Goal: Information Seeking & Learning: Learn about a topic

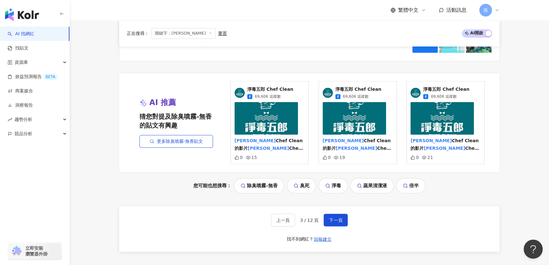
scroll to position [1296, 0]
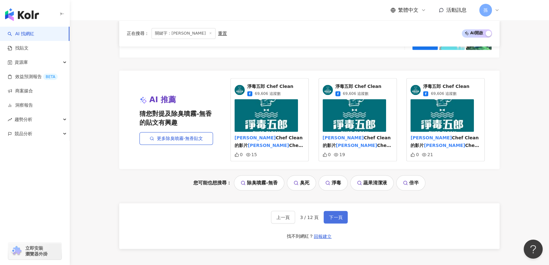
click at [333, 214] on span "下一頁" at bounding box center [335, 216] width 13 height 5
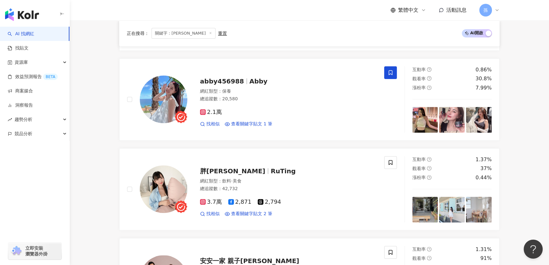
scroll to position [284, 0]
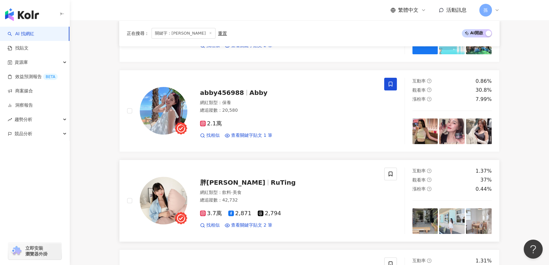
click at [271, 184] on span "RuTing" at bounding box center [283, 182] width 25 height 8
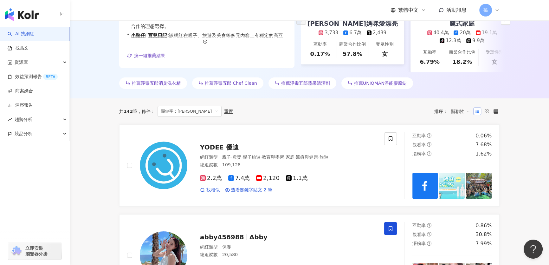
scroll to position [1348, 0]
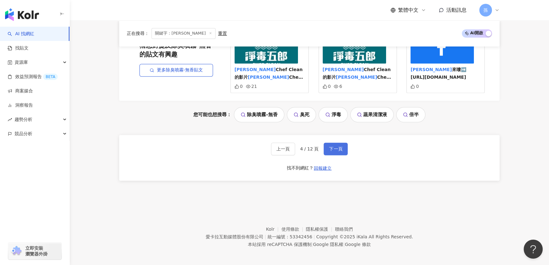
click at [342, 148] on button "下一頁" at bounding box center [335, 148] width 24 height 13
click at [336, 146] on span "下一頁" at bounding box center [335, 148] width 13 height 5
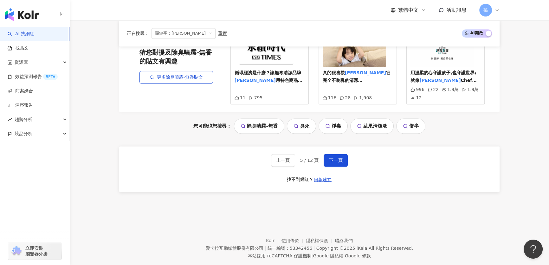
scroll to position [1356, 0]
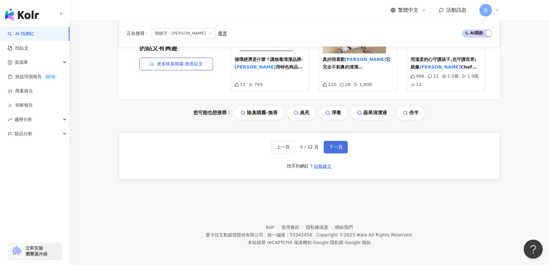
click at [338, 150] on button "下一頁" at bounding box center [335, 146] width 24 height 13
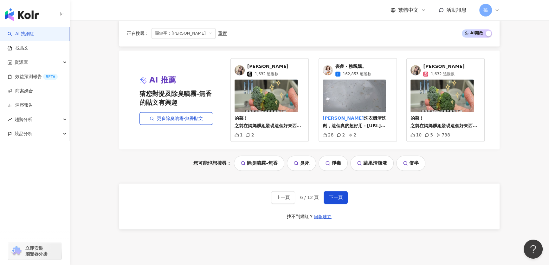
scroll to position [1348, 0]
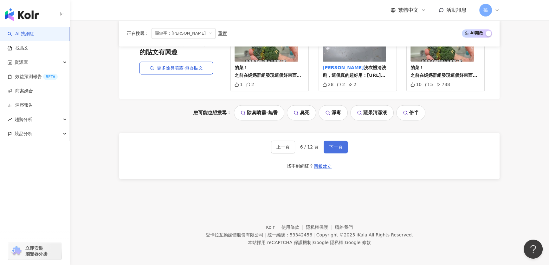
click at [341, 147] on button "下一頁" at bounding box center [335, 146] width 24 height 13
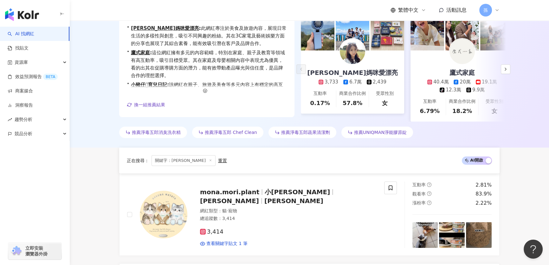
scroll to position [1359, 0]
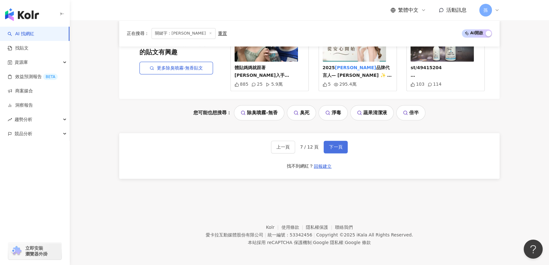
click at [343, 150] on button "下一頁" at bounding box center [335, 146] width 24 height 13
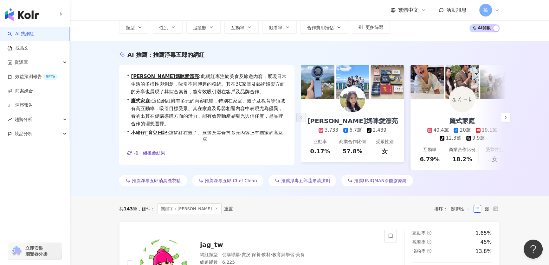
scroll to position [0, 0]
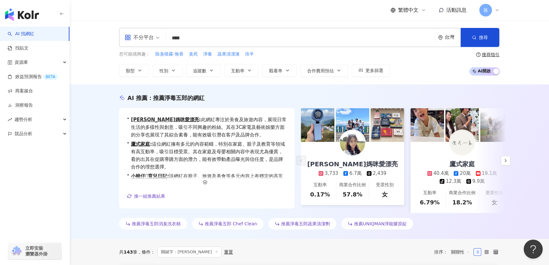
drag, startPoint x: 194, startPoint y: 40, endPoint x: 150, endPoint y: 40, distance: 43.1
click at [150, 40] on div "不分平台 **** 台灣 搜尋 b38ef5e3-86f7-4646-bc19-f76fec9d0cf8 keyword 淨毒五郎 Chef Clean 69…" at bounding box center [309, 37] width 380 height 19
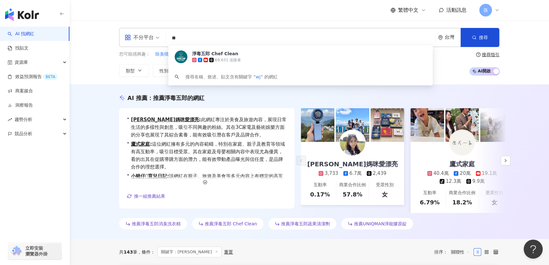
type input "*"
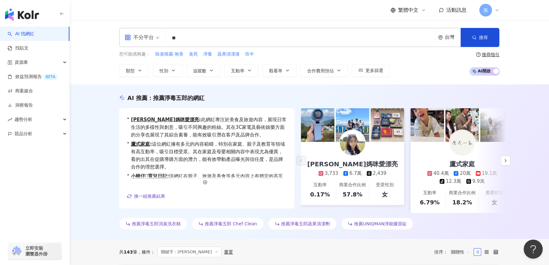
type input "*"
type input "***"
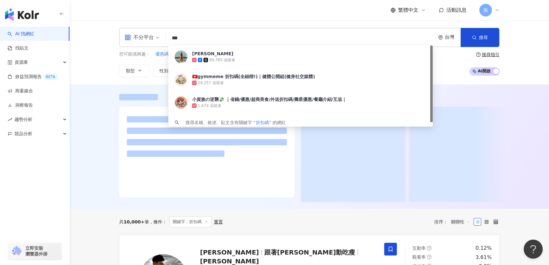
click at [99, 131] on div at bounding box center [309, 146] width 479 height 124
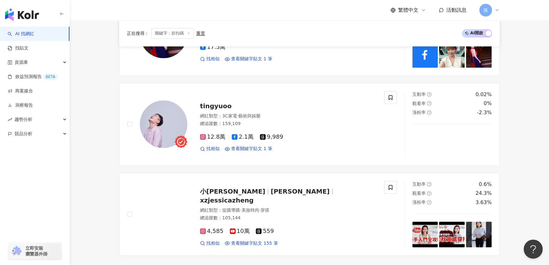
scroll to position [1118, 0]
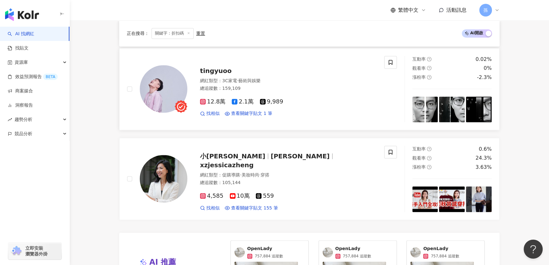
click at [212, 67] on span "tingyuoo" at bounding box center [216, 71] width 32 height 8
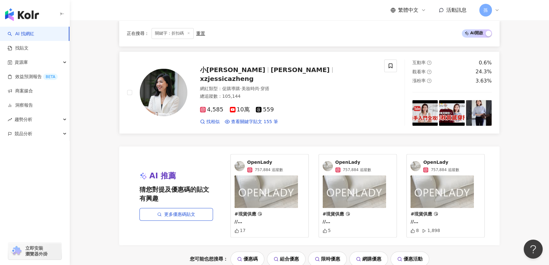
scroll to position [1261, 0]
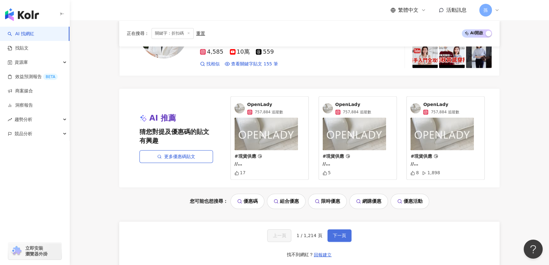
click at [336, 230] on button "下一頁" at bounding box center [339, 235] width 24 height 13
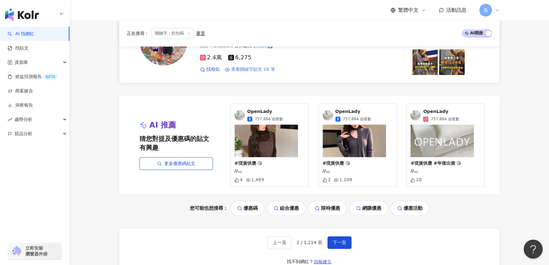
scroll to position [1172, 0]
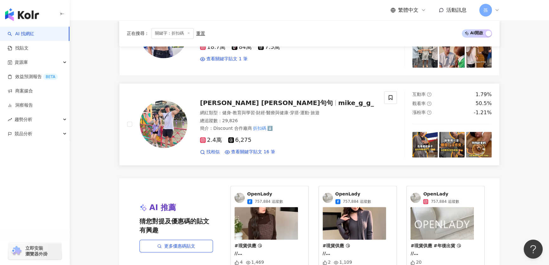
click at [238, 99] on span "Mike 麥克句句" at bounding box center [266, 103] width 133 height 8
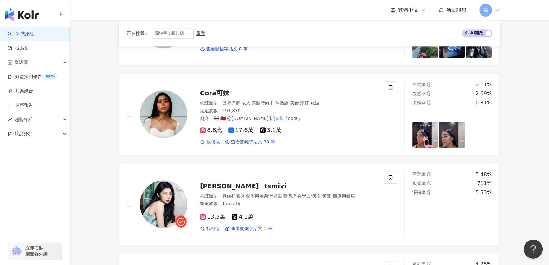
scroll to position [452, 0]
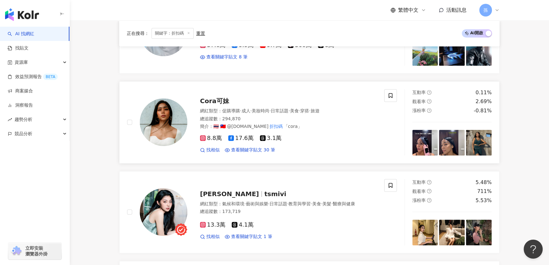
click at [207, 97] on span "Cora可妹" at bounding box center [214, 101] width 29 height 8
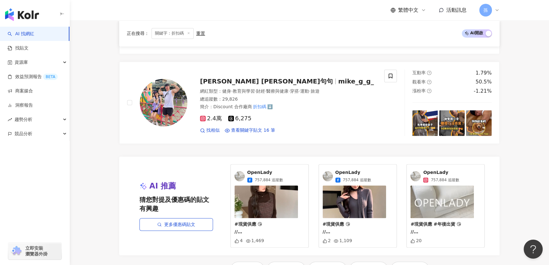
scroll to position [1341, 0]
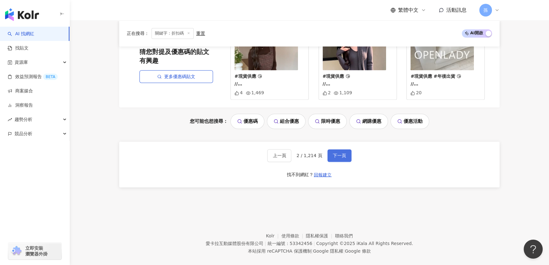
click at [344, 153] on span "下一頁" at bounding box center [339, 155] width 13 height 5
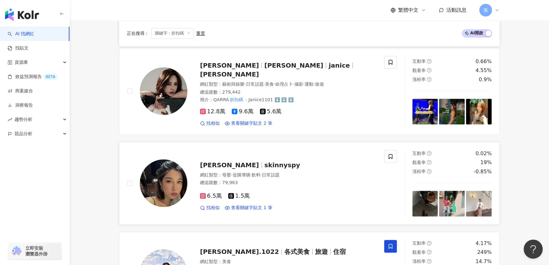
scroll to position [765, 0]
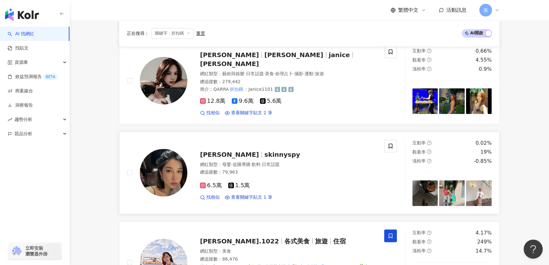
click at [232, 150] on span "Sally Chao" at bounding box center [229, 154] width 59 height 8
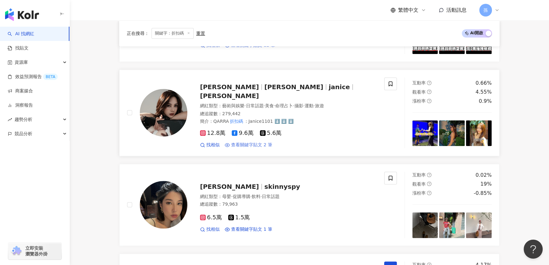
scroll to position [736, 0]
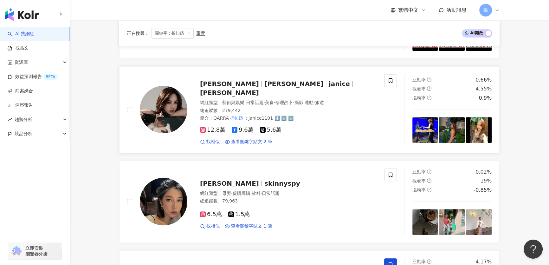
click at [264, 81] on span "王真真" at bounding box center [293, 84] width 59 height 8
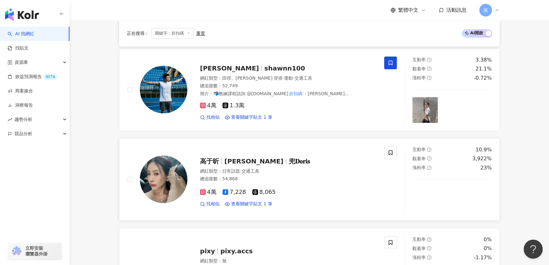
scroll to position [362, 0]
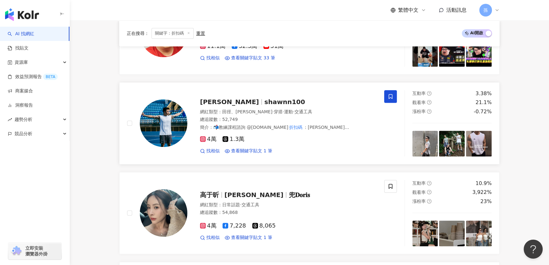
click at [216, 98] on span "[PERSON_NAME]" at bounding box center [229, 102] width 59 height 8
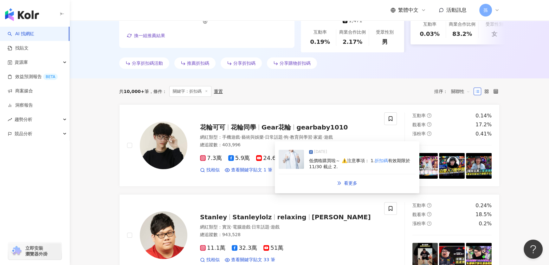
scroll to position [1341, 0]
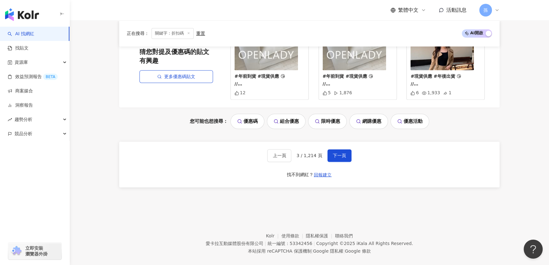
click at [333, 153] on span "下一頁" at bounding box center [339, 155] width 13 height 5
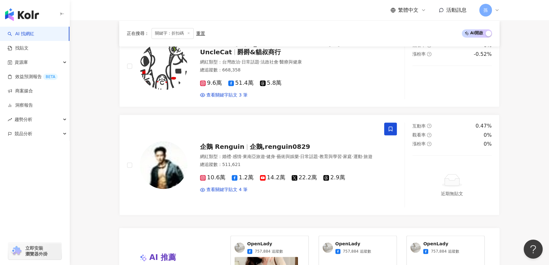
scroll to position [1014, 0]
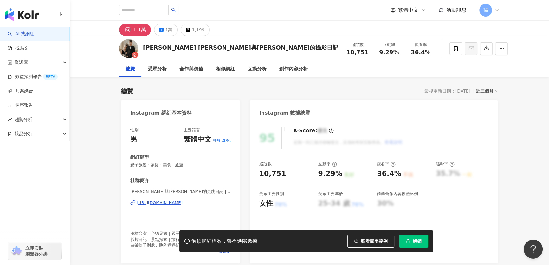
click at [182, 202] on div "https://www.instagram.com/leo_nina_777/" at bounding box center [160, 203] width 46 height 6
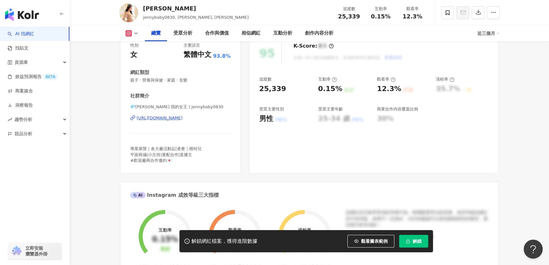
scroll to position [86, 0]
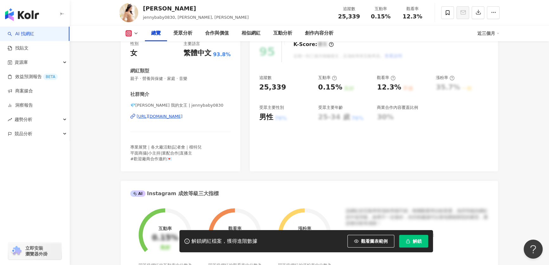
click at [182, 116] on div "https://www.instagram.com/jennybaby0830/" at bounding box center [160, 116] width 46 height 6
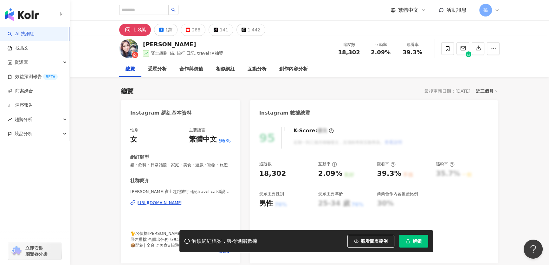
click at [182, 205] on div "https://www.instagram.com/ginny0309/" at bounding box center [160, 203] width 46 height 6
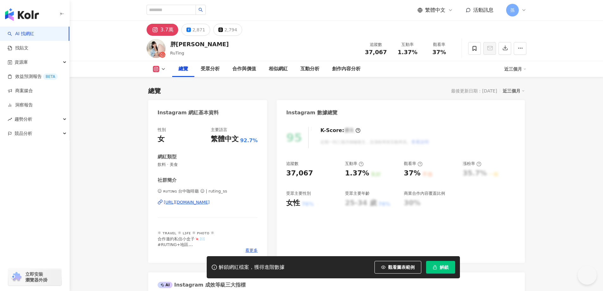
click at [183, 202] on div "https://www.instagram.com/ruting_ss/" at bounding box center [187, 203] width 46 height 6
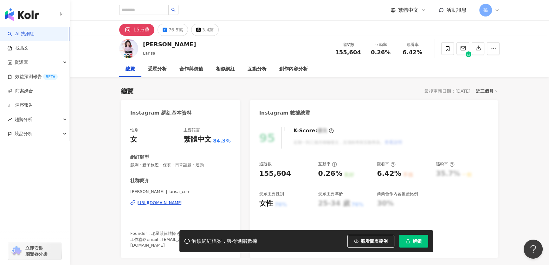
click at [143, 203] on div "[URL][DOMAIN_NAME]" at bounding box center [160, 203] width 46 height 6
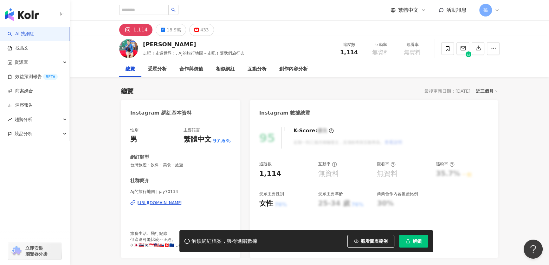
click at [170, 30] on div "18.9萬" at bounding box center [174, 29] width 14 height 9
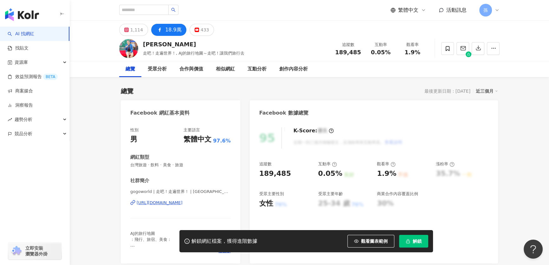
click at [182, 202] on div "https://www.facebook.com/463314050416631" at bounding box center [160, 203] width 46 height 6
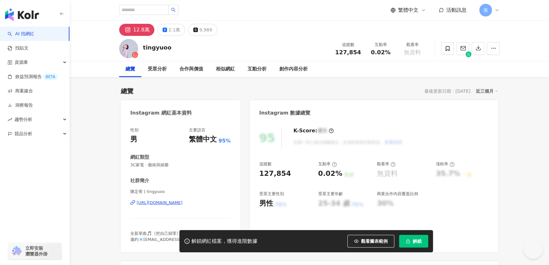
click at [171, 203] on div "[URL][DOMAIN_NAME]" at bounding box center [160, 203] width 46 height 6
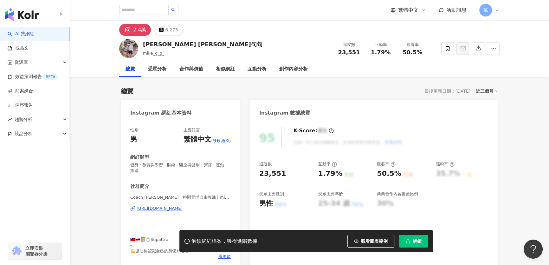
click at [155, 209] on div "https://www.instagram.com/mike_g_g_/" at bounding box center [160, 208] width 46 height 6
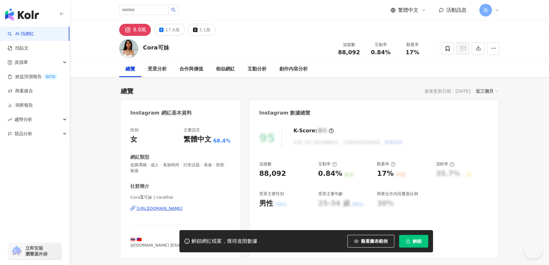
click at [177, 208] on div "https://www.instagram.com/corathai/" at bounding box center [160, 208] width 46 height 6
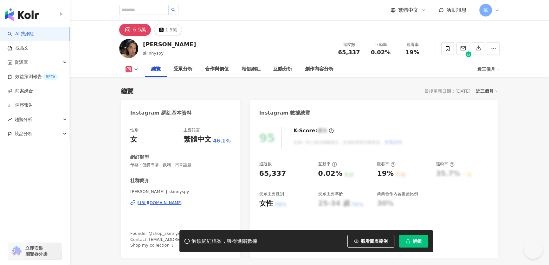
click at [149, 203] on div "[URL][DOMAIN_NAME]" at bounding box center [160, 203] width 46 height 6
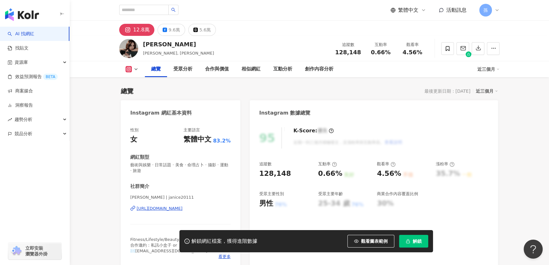
click at [146, 205] on div "https://www.instagram.com/janice20111/" at bounding box center [160, 208] width 46 height 6
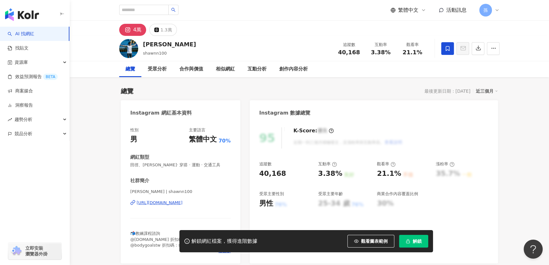
click at [159, 203] on div "[URL][DOMAIN_NAME]" at bounding box center [160, 203] width 46 height 6
